Goal: Check status: Check status

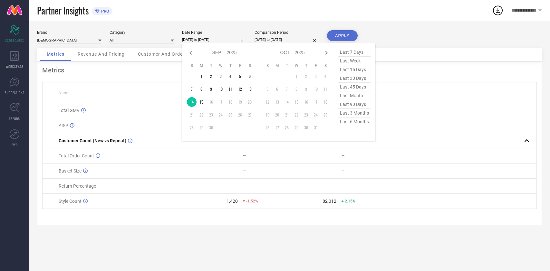
select select "8"
select select "2025"
select select "9"
select select "2025"
click at [201, 104] on td "15" at bounding box center [202, 102] width 10 height 10
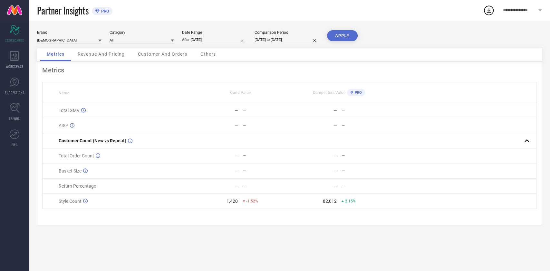
type input "[DATE] to [DATE]"
click at [345, 32] on button "APPLY" at bounding box center [342, 35] width 31 height 11
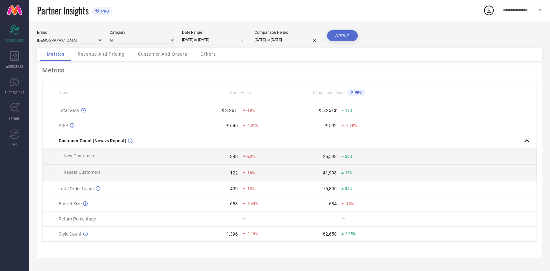
click at [216, 42] on input "[DATE] to [DATE]" at bounding box center [214, 39] width 64 height 7
select select "8"
select select "2025"
select select "9"
select select "2025"
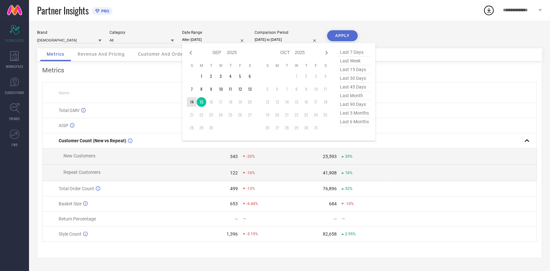
click at [192, 101] on td "14" at bounding box center [192, 102] width 10 height 10
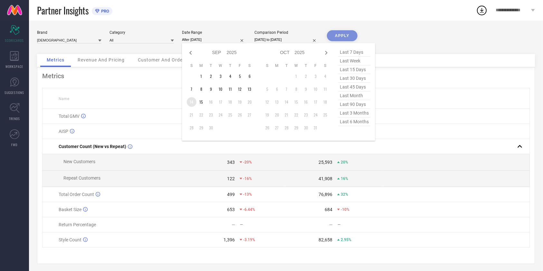
type input "[DATE] to [DATE]"
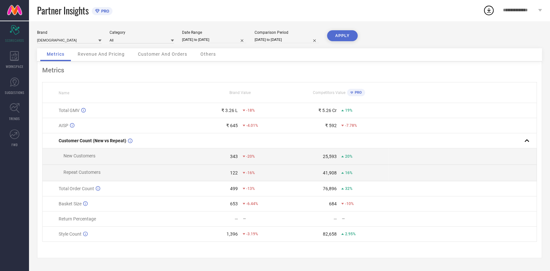
click at [345, 39] on button "APPLY" at bounding box center [342, 35] width 31 height 11
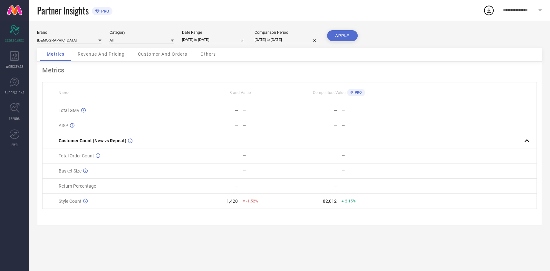
click at [212, 43] on input "[DATE] to [DATE]" at bounding box center [214, 39] width 64 height 7
select select "8"
select select "2025"
select select "9"
select select "2025"
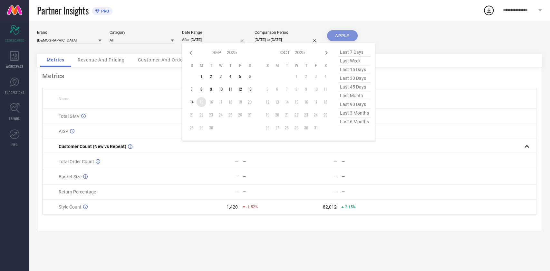
click at [200, 101] on td "15" at bounding box center [202, 102] width 10 height 10
type input "[DATE] to [DATE]"
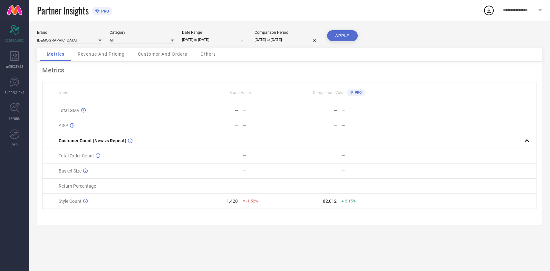
click at [349, 36] on button "APPLY" at bounding box center [342, 35] width 31 height 11
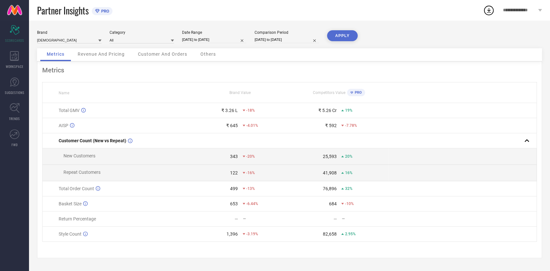
select select "8"
select select "2025"
select select "9"
select select "2025"
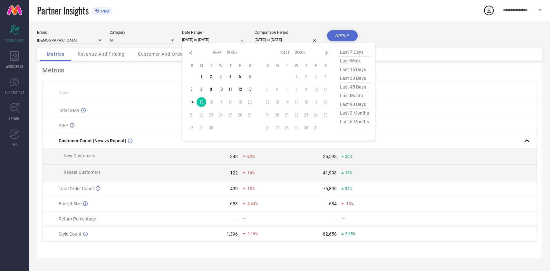
click at [205, 38] on input "[DATE] to [DATE]" at bounding box center [214, 39] width 64 height 7
click at [191, 103] on td "14" at bounding box center [192, 102] width 10 height 10
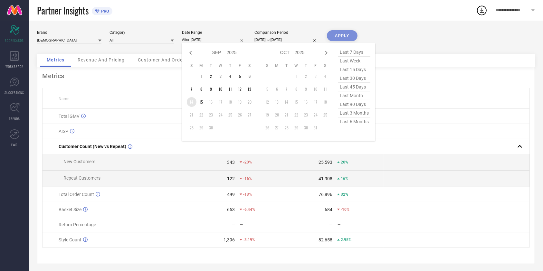
type input "[DATE] to [DATE]"
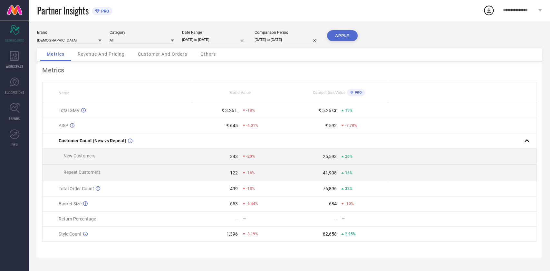
click at [346, 38] on button "APPLY" at bounding box center [342, 35] width 31 height 11
